Goal: Task Accomplishment & Management: Manage account settings

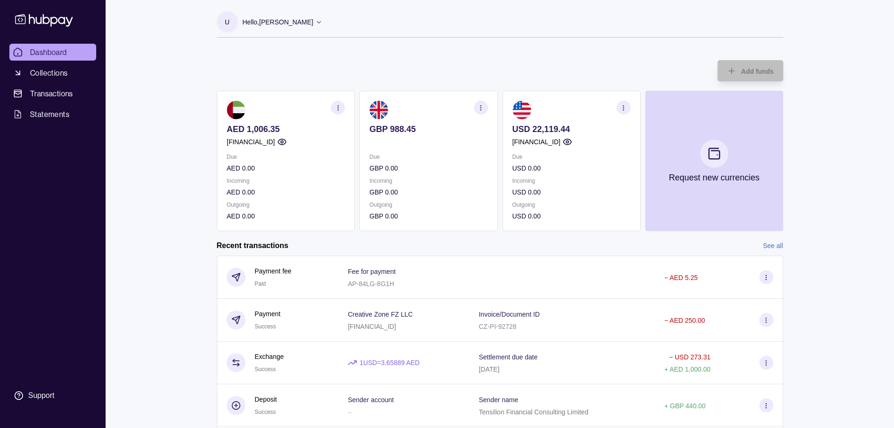
click at [338, 105] on circle "button" at bounding box center [338, 105] width 0 height 0
click at [306, 155] on link "Download account details" at bounding box center [280, 154] width 75 height 10
click at [300, 24] on div "Hello, [PERSON_NAME]" at bounding box center [283, 22] width 80 height 20
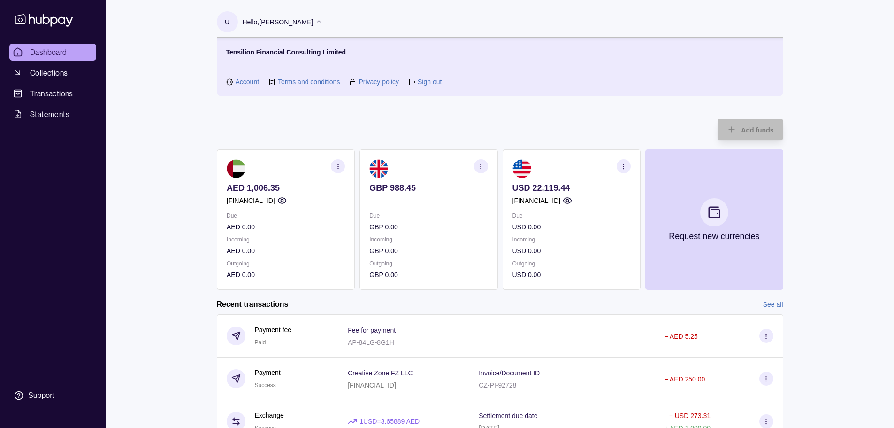
click at [428, 84] on link "Sign out" at bounding box center [430, 82] width 24 height 10
